Goal: Check status: Check status

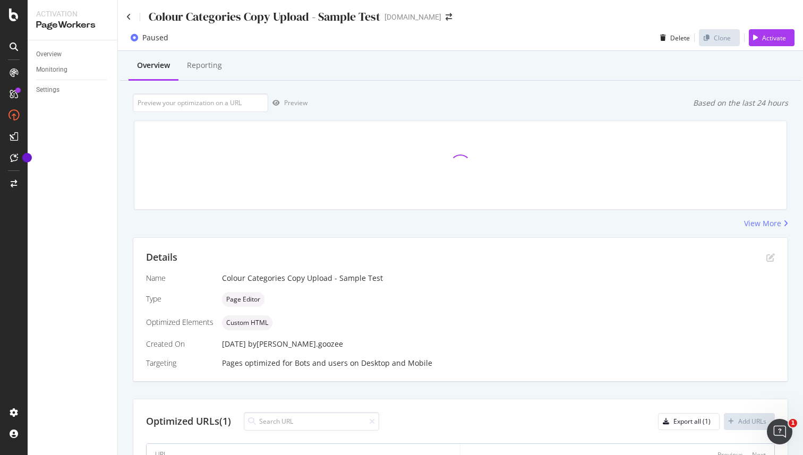
scroll to position [80, 0]
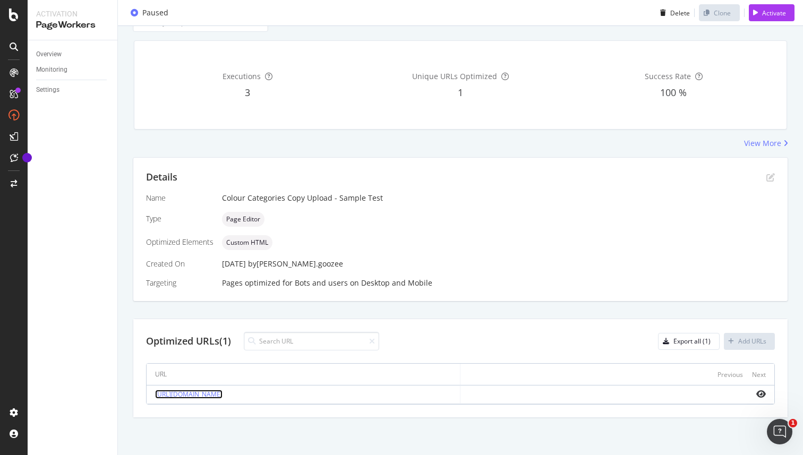
click at [223, 394] on link "[URL][DOMAIN_NAME]" at bounding box center [188, 394] width 67 height 9
click at [761, 395] on icon "eye" at bounding box center [761, 394] width 10 height 8
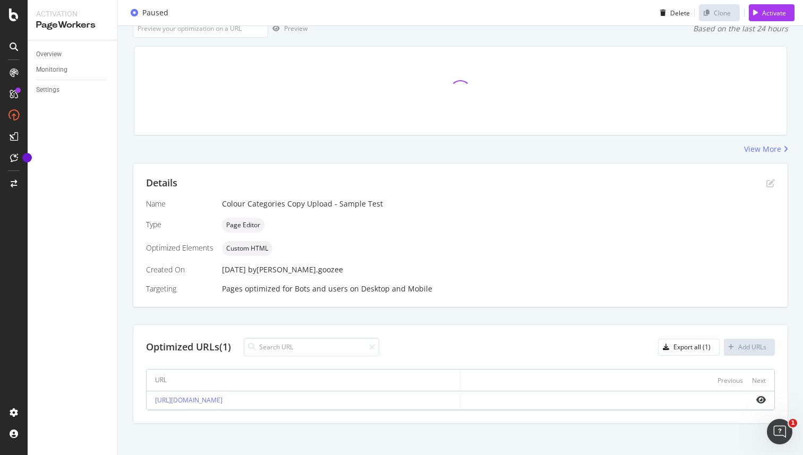
scroll to position [80, 0]
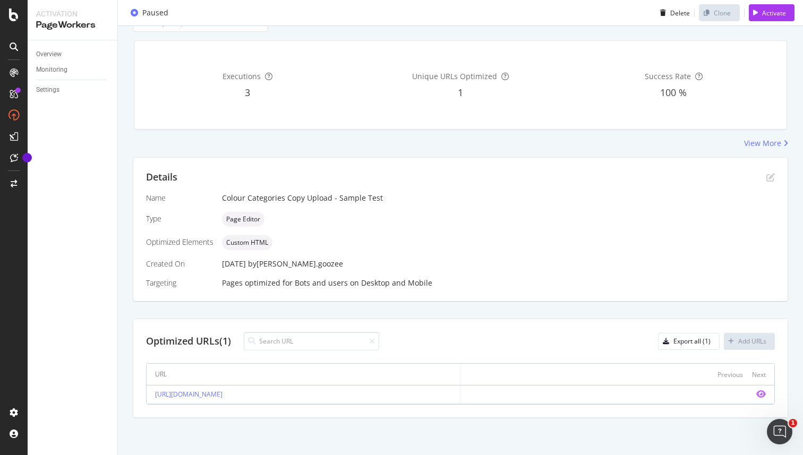
click at [761, 393] on icon "eye" at bounding box center [761, 394] width 10 height 8
click at [223, 396] on link "[URL][DOMAIN_NAME]" at bounding box center [188, 394] width 67 height 9
